Goal: Task Accomplishment & Management: Manage account settings

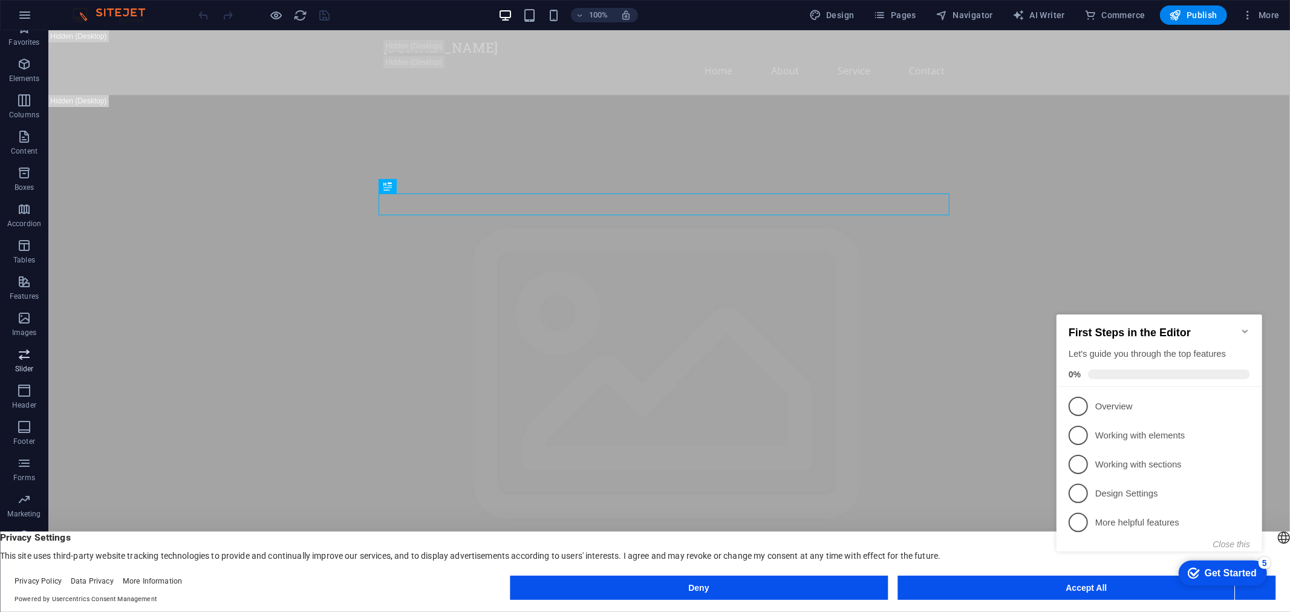
scroll to position [18, 0]
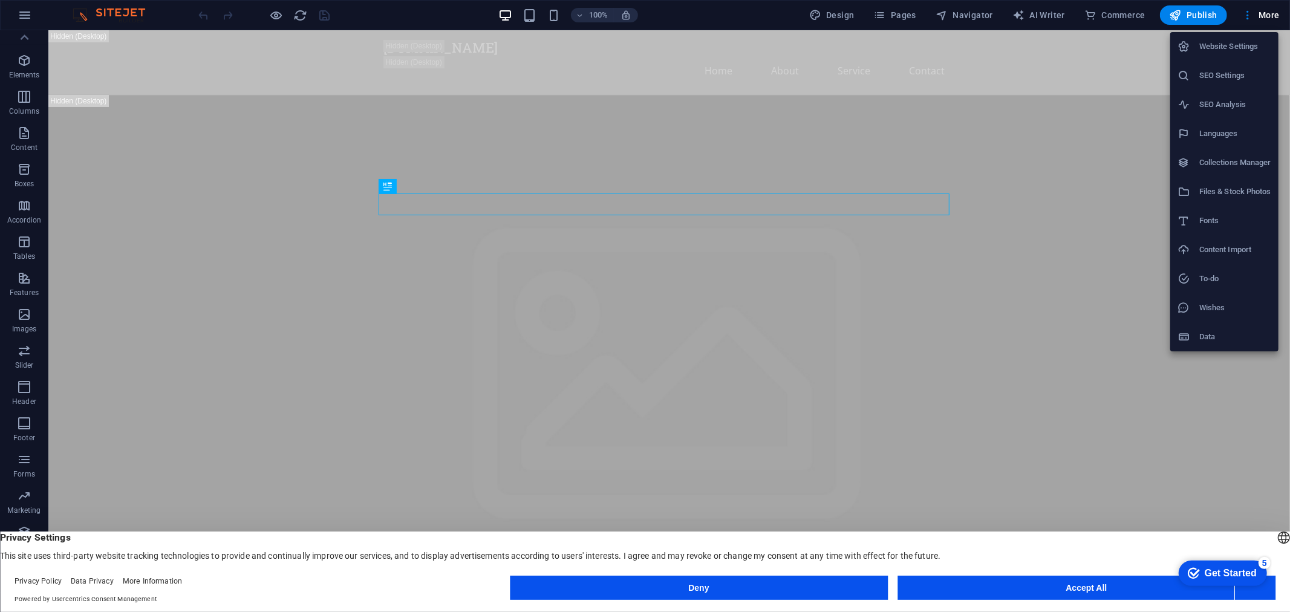
click at [0, 0] on h6 "Website Settings" at bounding box center [0, 0] width 0 height 0
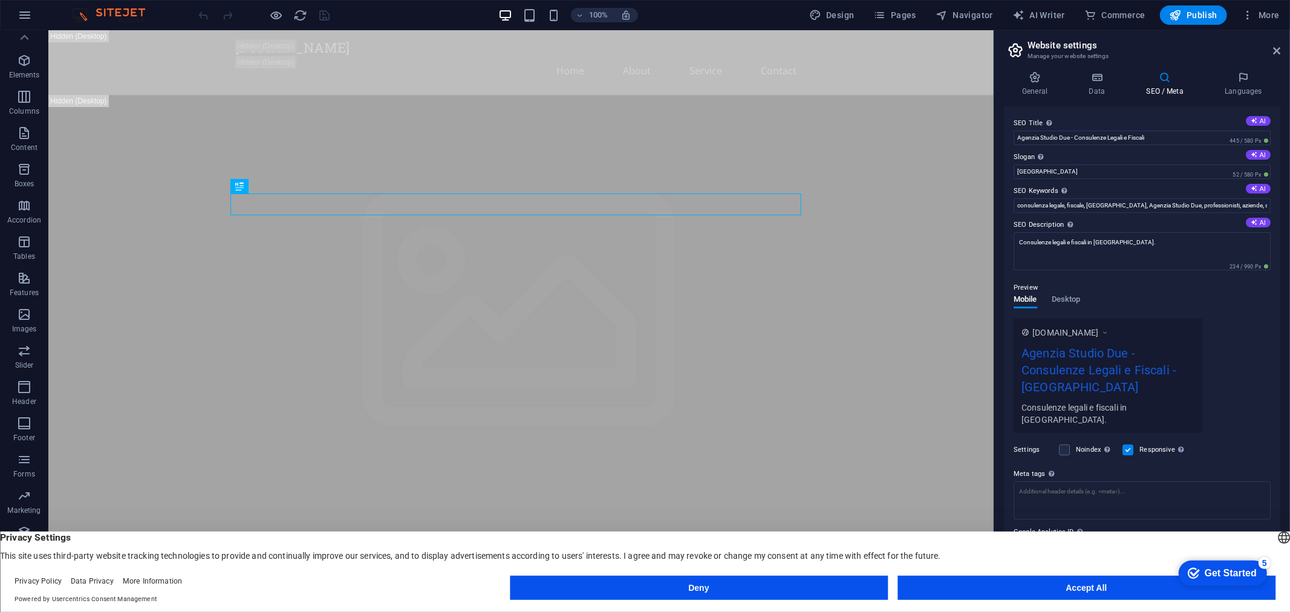
scroll to position [2, 0]
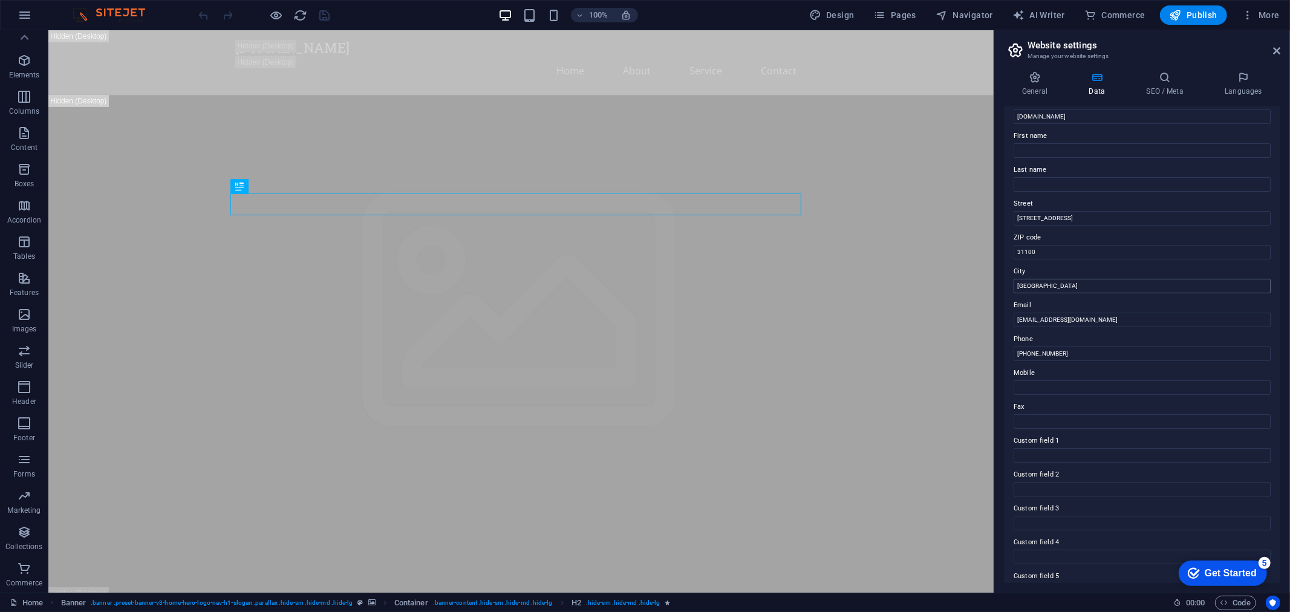
scroll to position [0, 0]
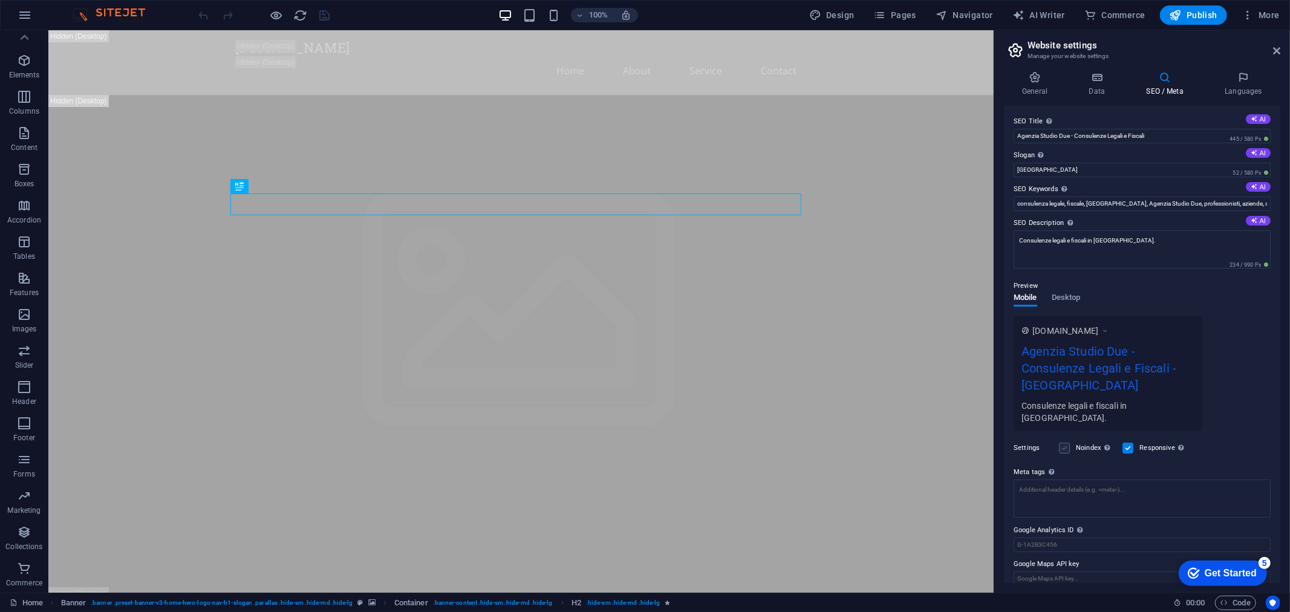
click at [112, 18] on img at bounding box center [115, 15] width 91 height 15
